Goal: Task Accomplishment & Management: Manage account settings

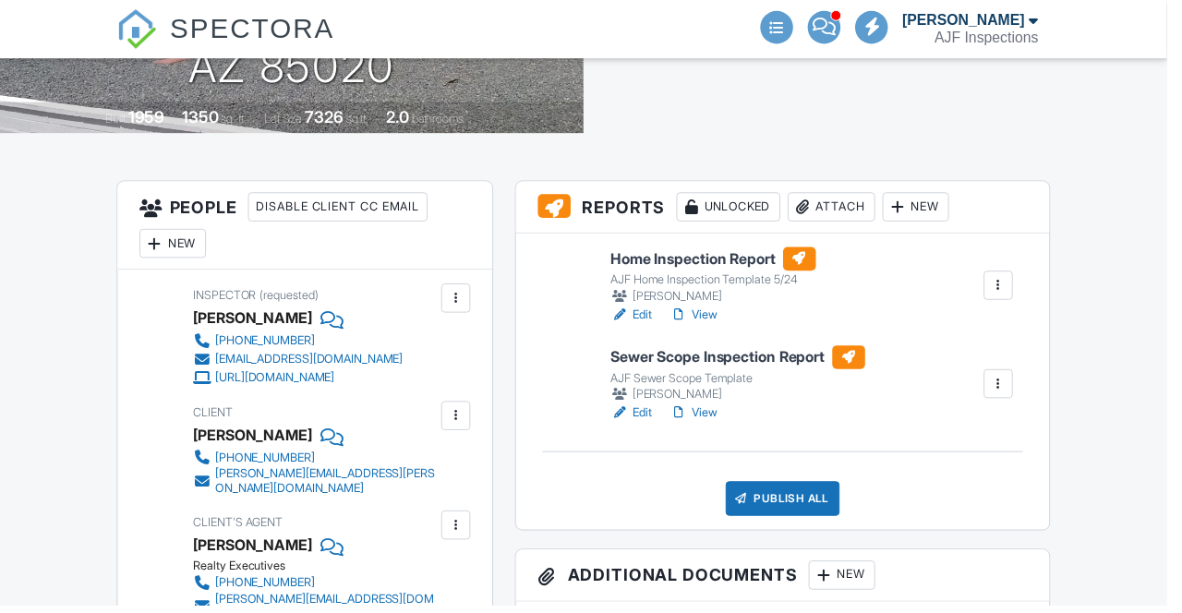
click at [1006, 381] on div at bounding box center [1011, 389] width 18 height 18
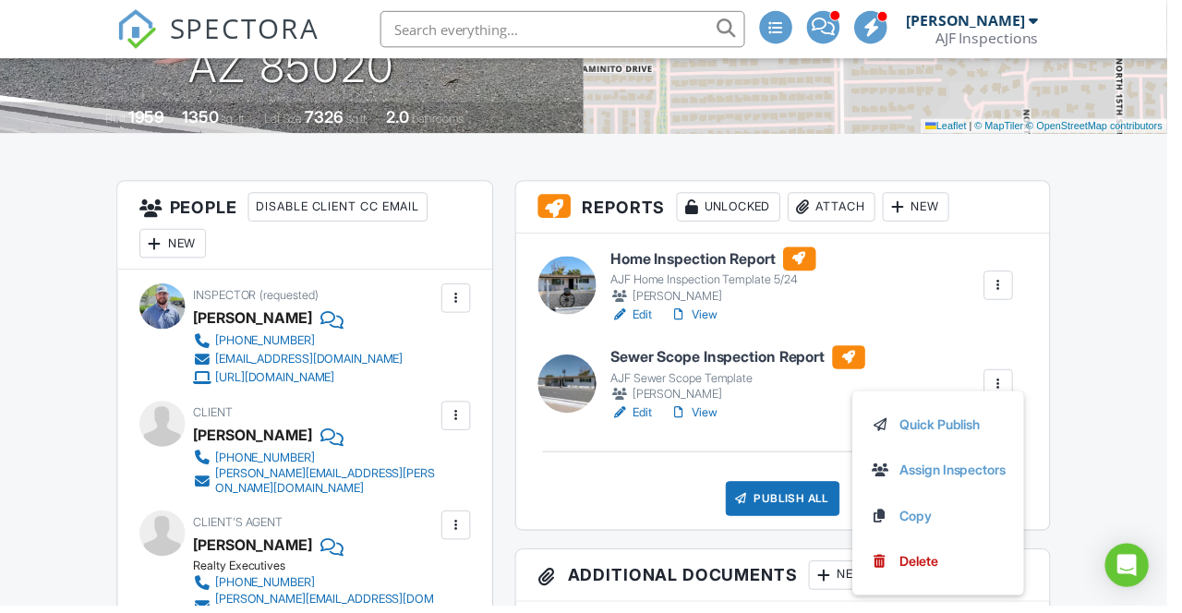
click at [1007, 480] on link "Assign Inspectors" at bounding box center [950, 476] width 137 height 20
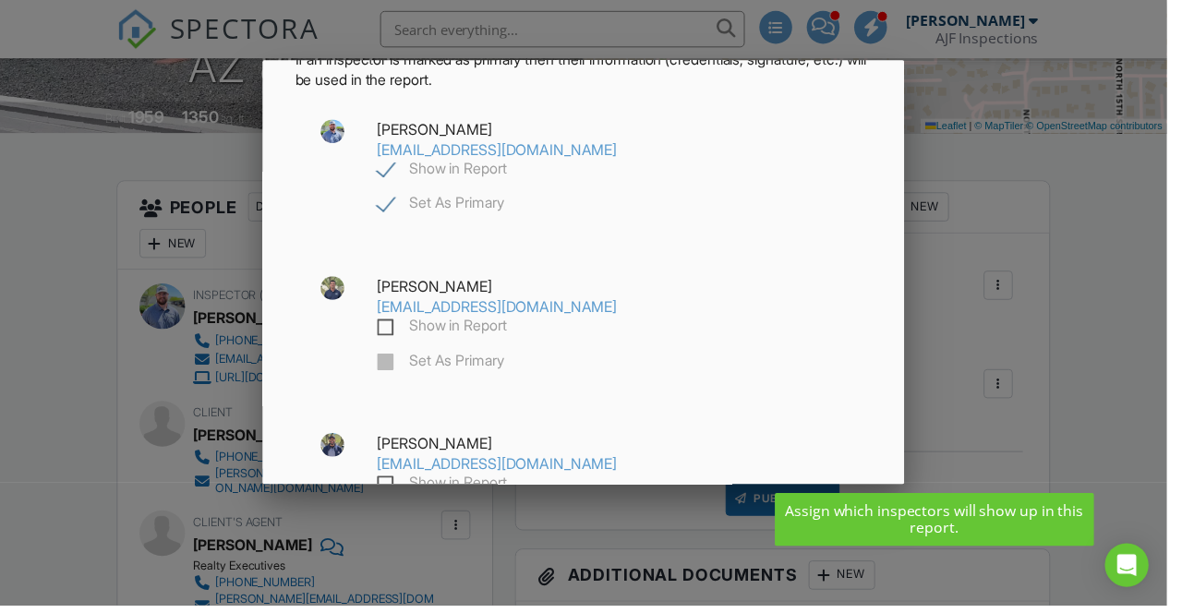
scroll to position [129, 0]
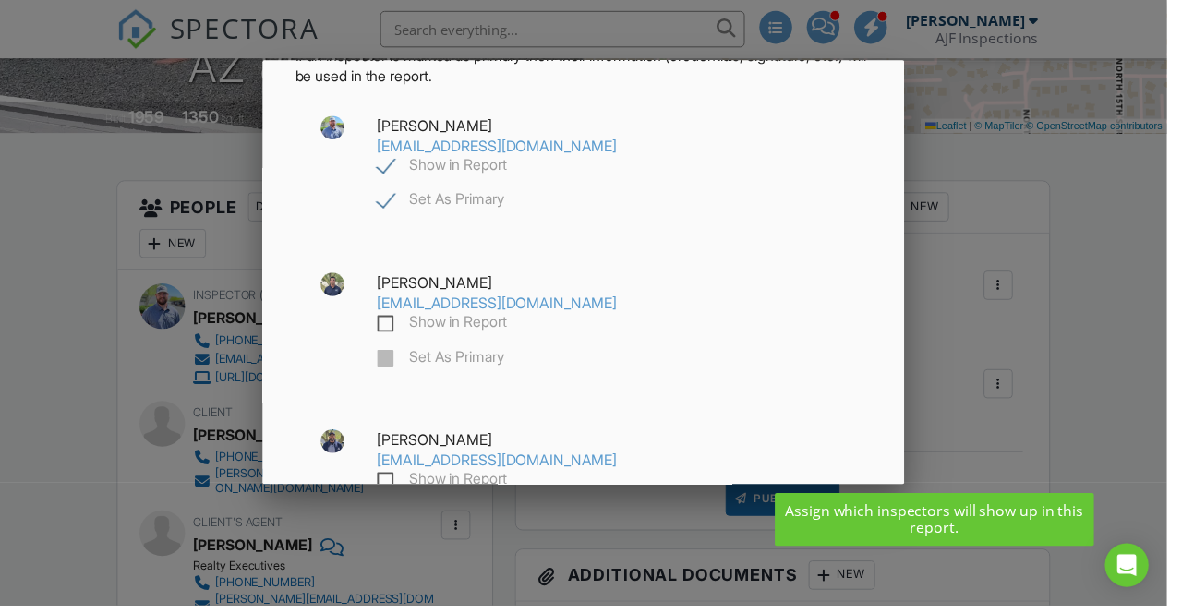
click at [406, 338] on label "Show in Report" at bounding box center [447, 329] width 131 height 23
checkbox input "true"
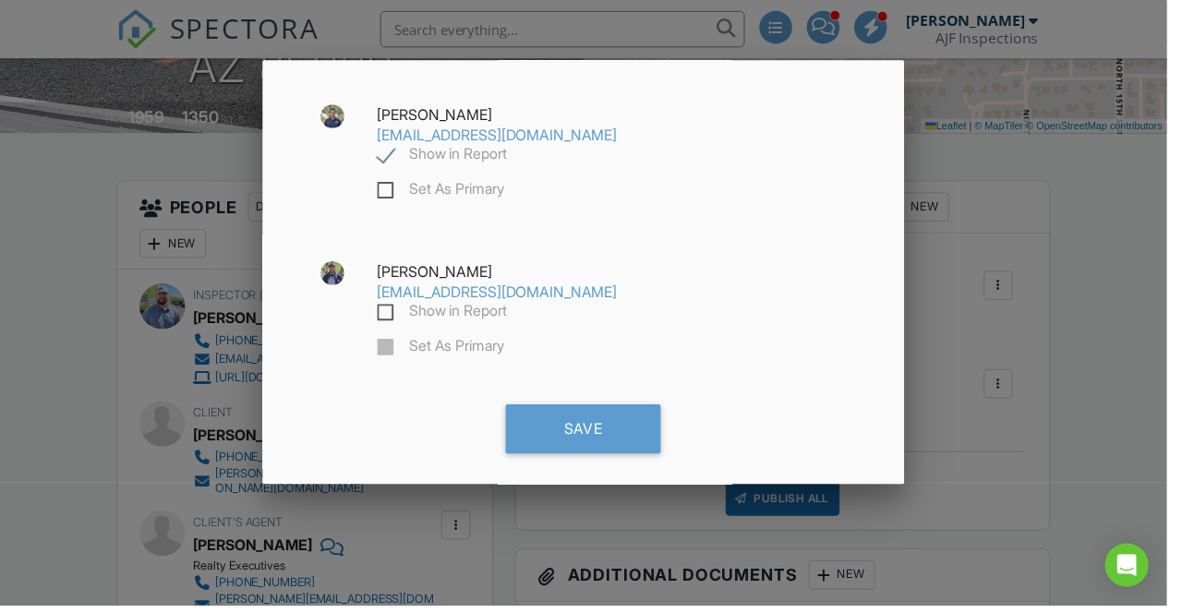
scroll to position [298, 0]
click at [411, 319] on label "Show in Report" at bounding box center [447, 319] width 131 height 23
checkbox input "true"
click at [410, 346] on label "Set As Primary" at bounding box center [446, 354] width 128 height 23
checkbox input "false"
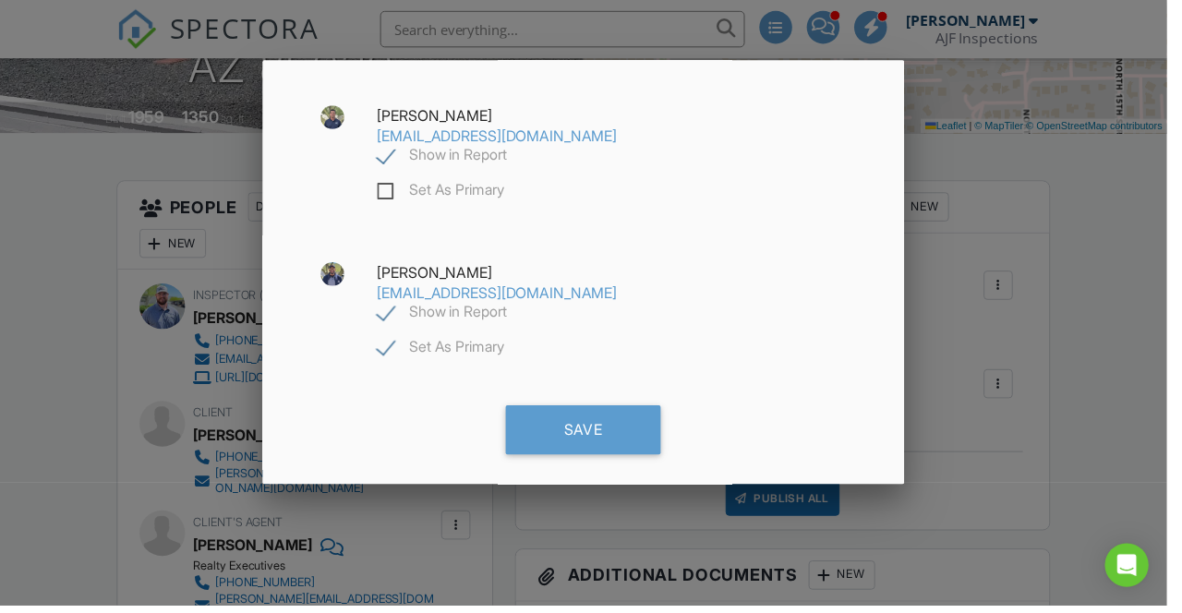
checkbox input "true"
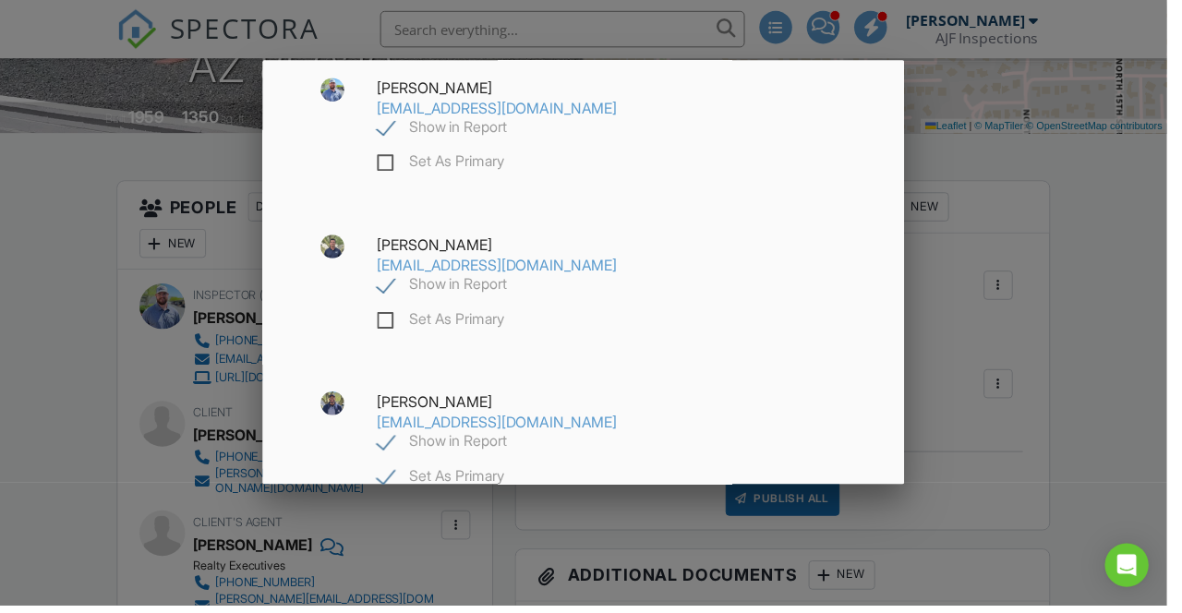
scroll to position [161, 0]
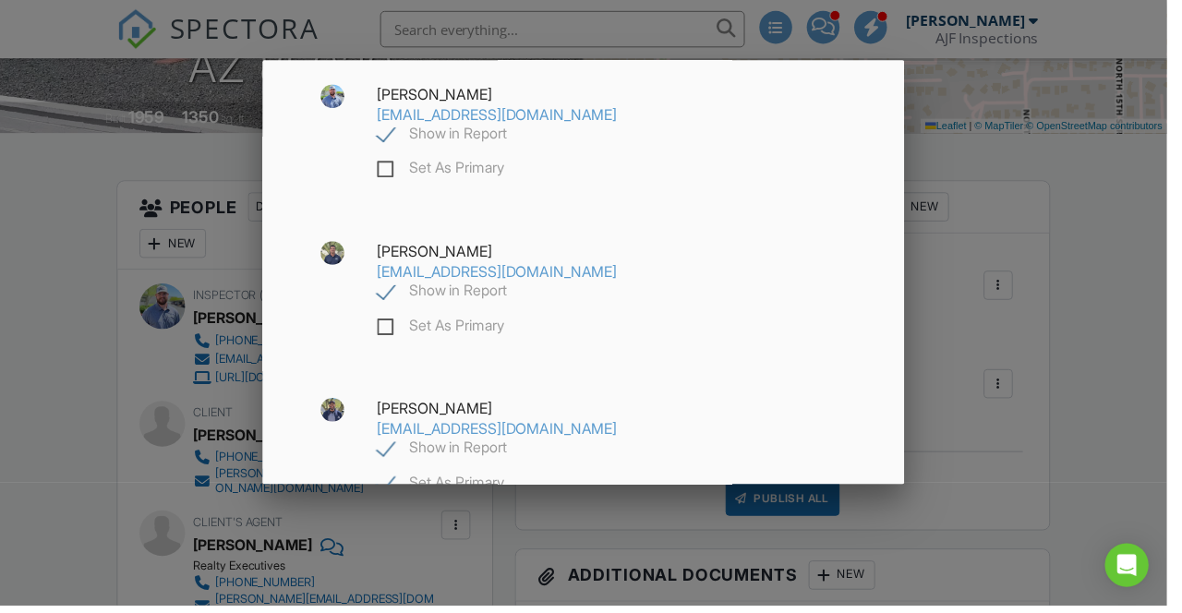
click at [399, 297] on label "Show in Report" at bounding box center [447, 297] width 131 height 23
checkbox input "false"
click at [392, 140] on label "Show in Report" at bounding box center [447, 138] width 131 height 23
checkbox input "false"
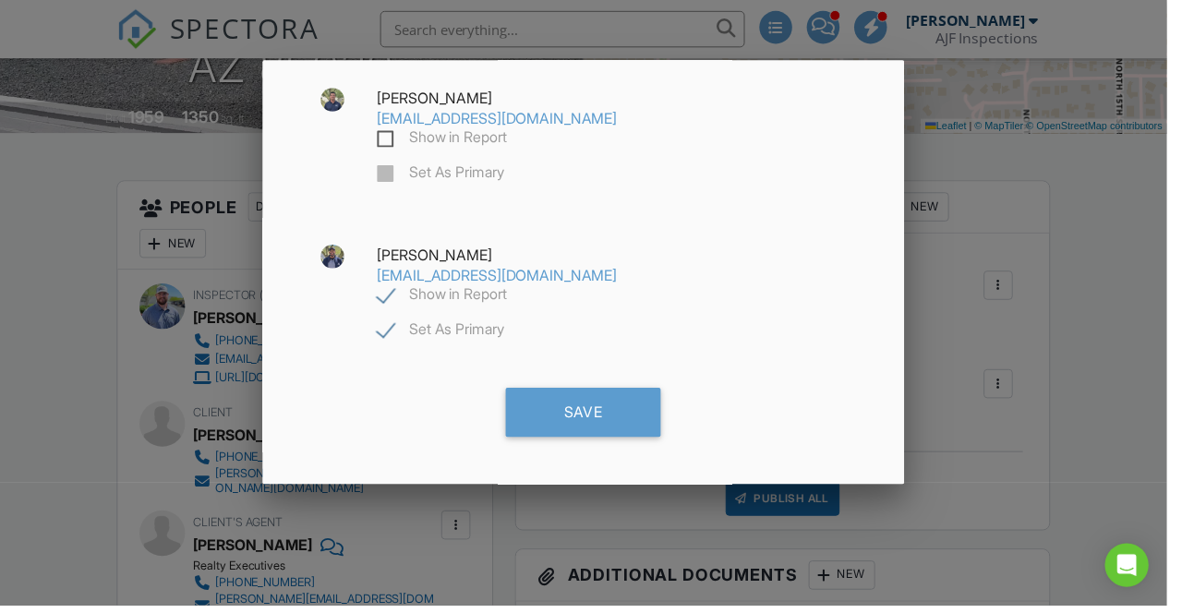
scroll to position [316, 0]
click at [578, 412] on div "Save" at bounding box center [591, 419] width 157 height 50
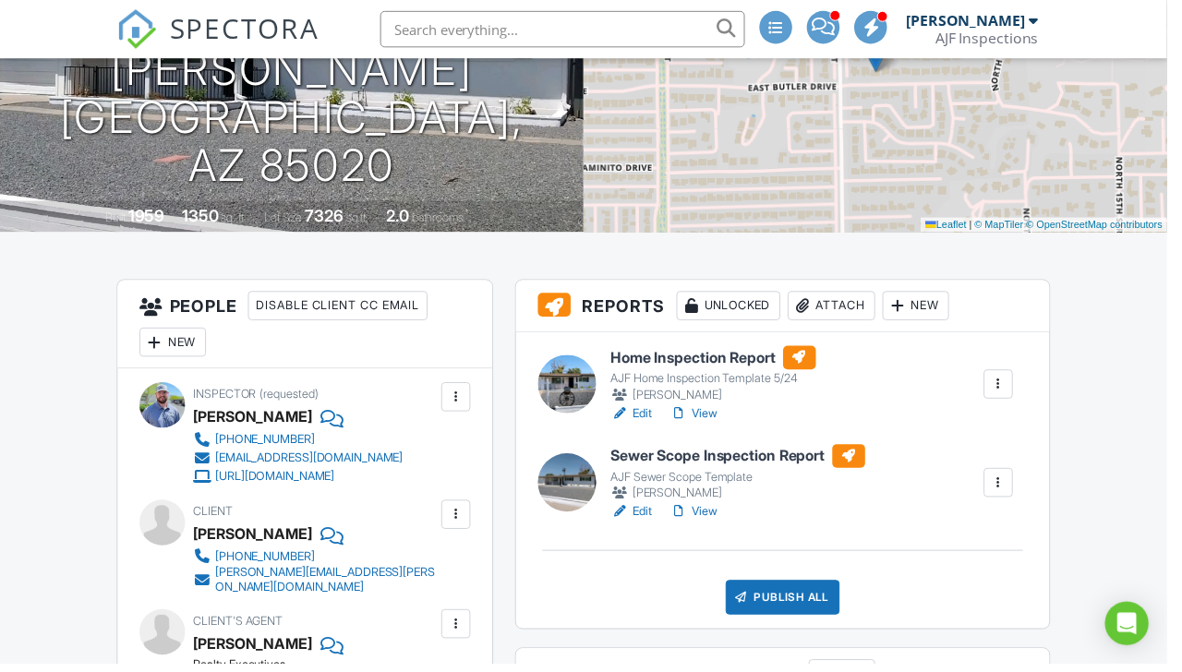
click at [718, 519] on link "View" at bounding box center [703, 518] width 48 height 18
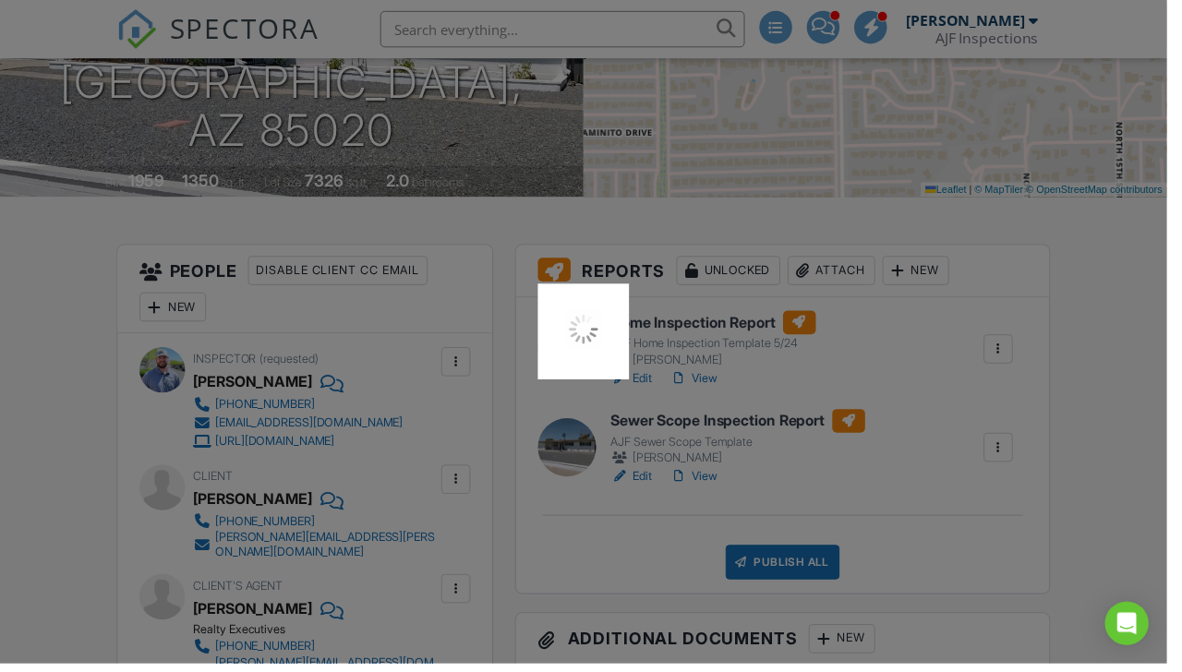
scroll to position [309, 0]
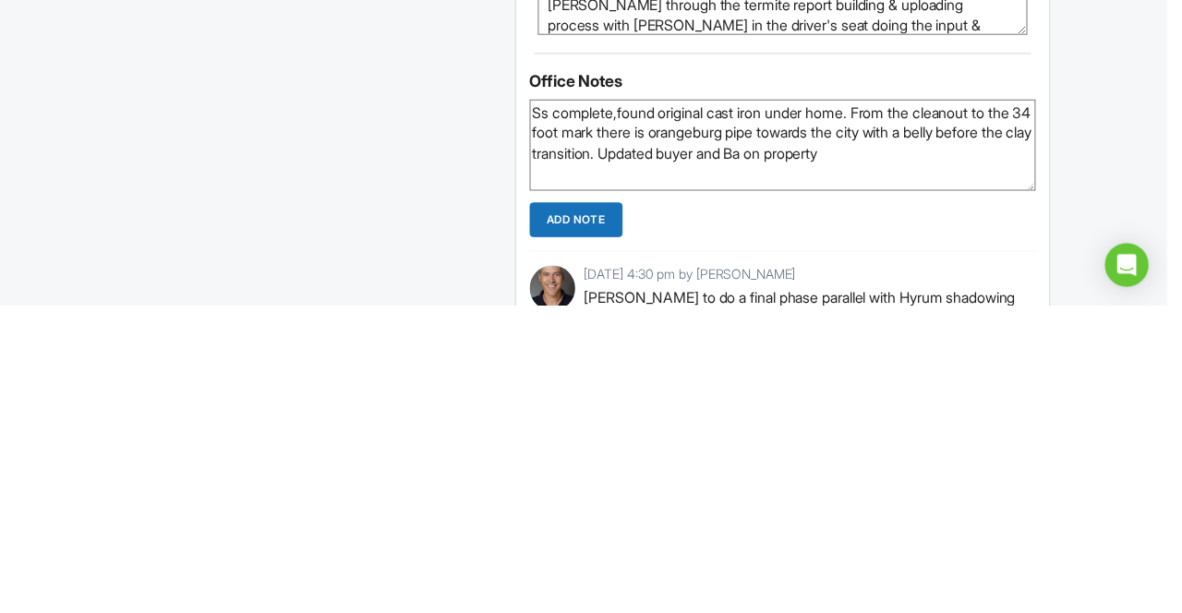
type textarea "Ss complete,found original cast iron under home. From the cleanout to the 34 fo…"
